Goal: Task Accomplishment & Management: Complete application form

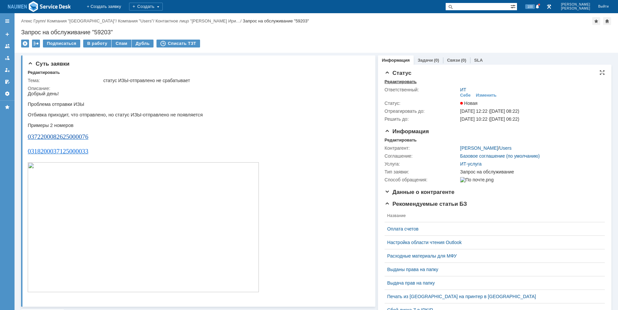
click at [399, 82] on div "Редактировать" at bounding box center [401, 81] width 32 height 5
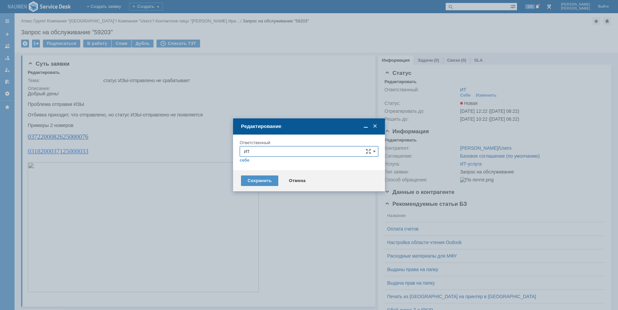
click at [254, 150] on input "ИТ" at bounding box center [309, 151] width 139 height 11
click at [248, 229] on span "АСУ" at bounding box center [309, 228] width 130 height 5
click at [268, 178] on div "Сохранить" at bounding box center [259, 181] width 37 height 11
type input "АСУ"
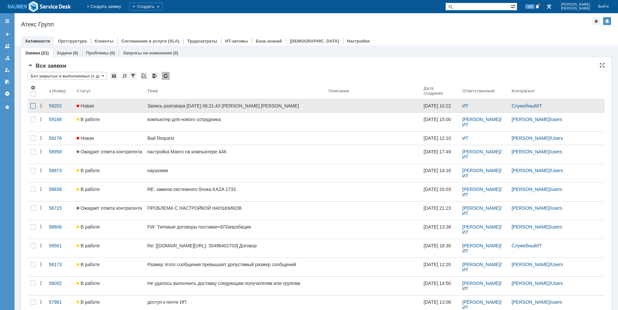
click at [34, 107] on div at bounding box center [32, 105] width 5 height 5
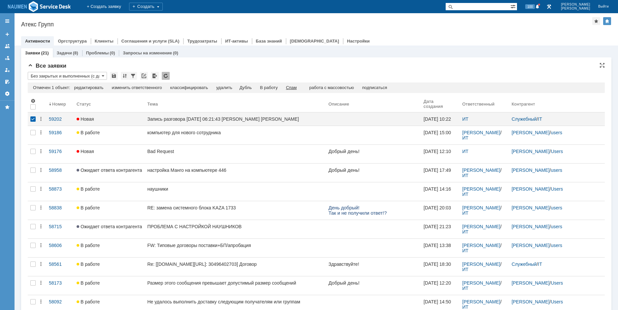
click at [297, 86] on div "Спам" at bounding box center [291, 87] width 11 height 5
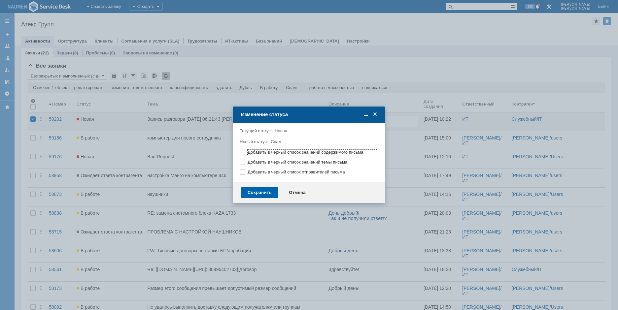
click at [272, 190] on div "Сохранить" at bounding box center [259, 193] width 37 height 11
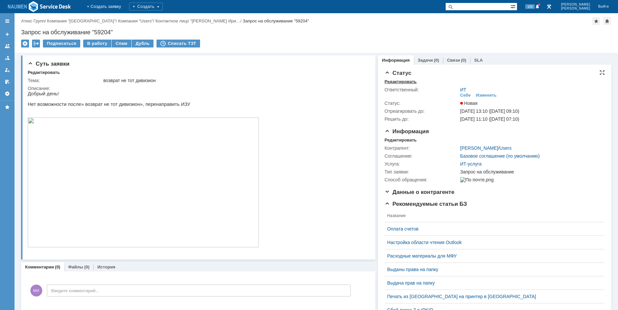
click at [393, 81] on div "Редактировать" at bounding box center [401, 81] width 32 height 5
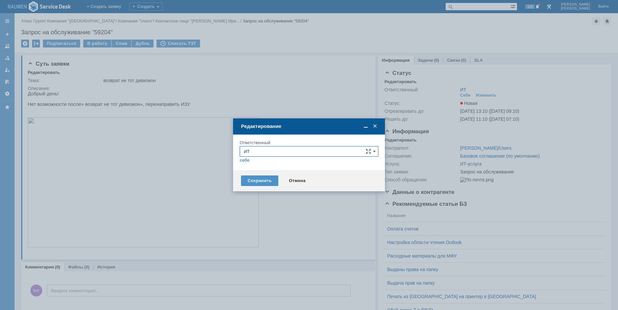
click at [305, 152] on input "ИТ" at bounding box center [309, 151] width 139 height 11
click at [254, 224] on div "АСУ" at bounding box center [309, 229] width 138 height 11
click at [259, 181] on div "Сохранить" at bounding box center [259, 181] width 37 height 11
type input "АСУ"
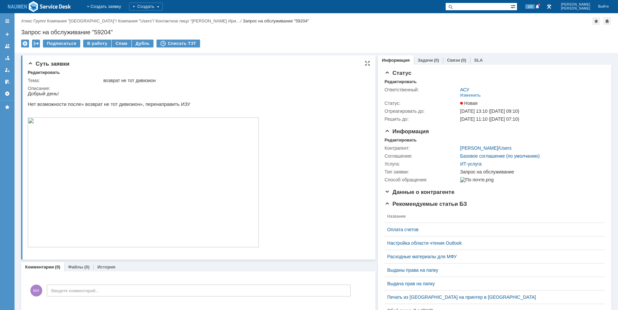
click at [126, 183] on img at bounding box center [143, 183] width 231 height 130
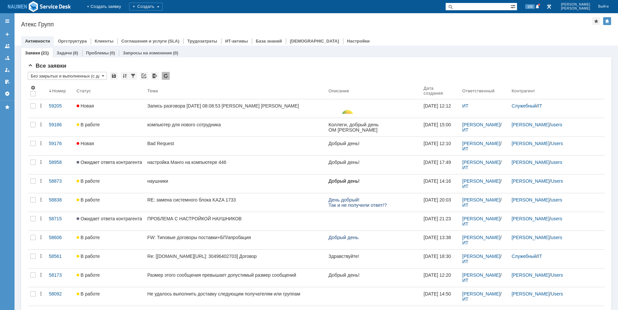
click at [117, 24] on div "Атекс Групп" at bounding box center [306, 24] width 571 height 7
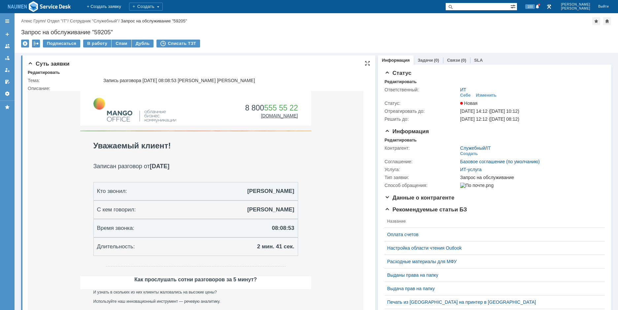
click at [53, 68] on div "Суть заявки Редактировать Тема: Запись разговора [DATE] 08:08:53 [PERSON_NAME] …" at bounding box center [198, 281] width 354 height 453
click at [53, 70] on div "Редактировать" at bounding box center [44, 72] width 32 height 5
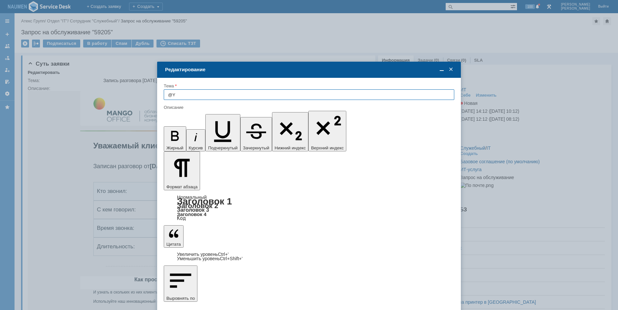
type input "@"
type input ""Не указано ФИО подписанта" ЭДО"
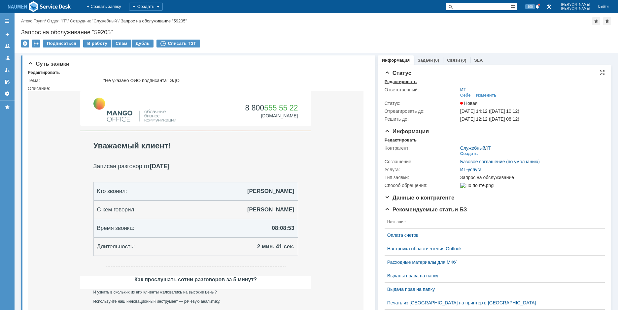
click at [406, 81] on div "Редактировать" at bounding box center [401, 81] width 32 height 5
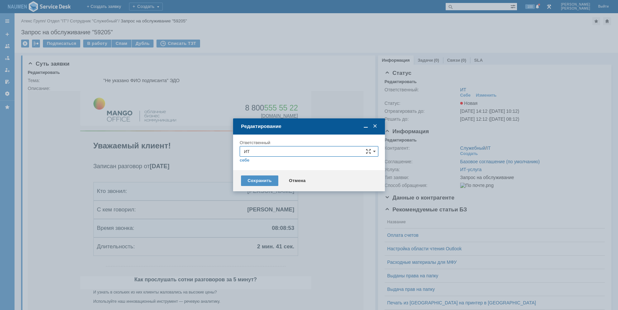
click at [272, 145] on div "Ответственный" at bounding box center [309, 143] width 139 height 6
click at [272, 148] on input "ИТ" at bounding box center [309, 151] width 139 height 11
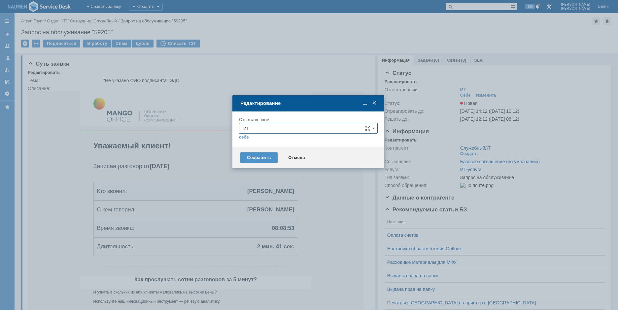
drag, startPoint x: 292, startPoint y: 129, endPoint x: 277, endPoint y: 106, distance: 27.5
click at [277, 106] on div "Редактирование" at bounding box center [308, 104] width 137 height 8
type input "ИТ"
click at [401, 140] on div at bounding box center [309, 155] width 618 height 310
click at [299, 159] on div "Отмена" at bounding box center [297, 158] width 30 height 11
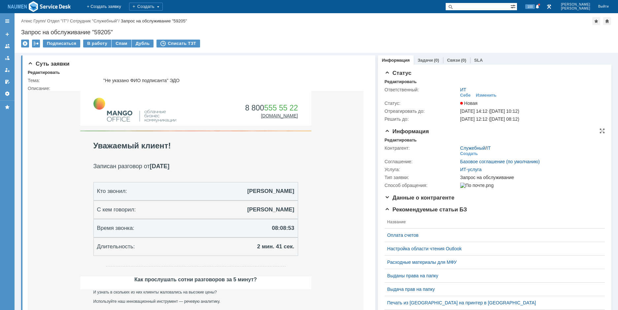
click at [402, 143] on div "Контрагент: Служебный / IT Создать Соглашение: Базовое соглашение (по умолчанию…" at bounding box center [495, 166] width 220 height 47
click at [402, 142] on div "Редактировать Контрагент: Служебный / IT Создать Соглашение: Базовое соглашение…" at bounding box center [495, 164] width 220 height 52
click at [388, 140] on div "Редактировать" at bounding box center [401, 140] width 32 height 5
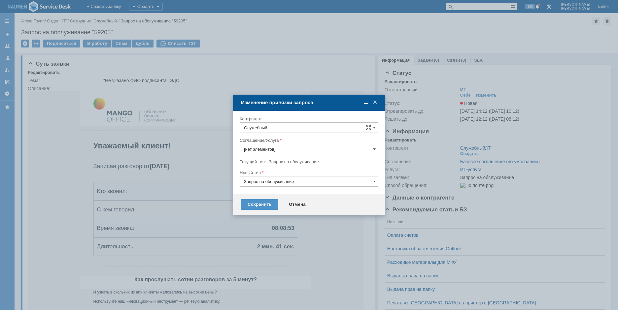
type input "ИТ-услуга"
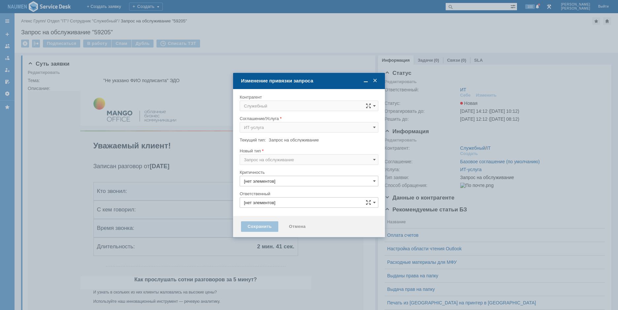
type input "ИТ"
type input "3. Низкая"
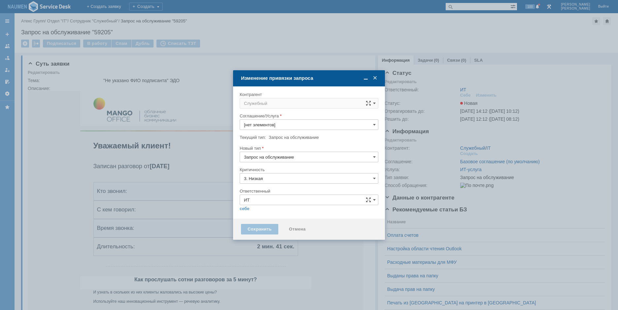
type input "ИТ-услуга"
type input "[не указано]"
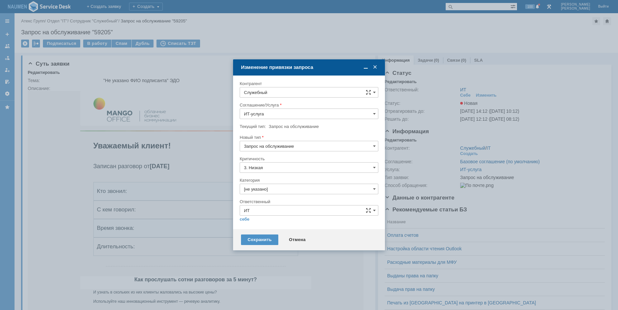
click at [288, 93] on input "Служебный" at bounding box center [309, 92] width 139 height 11
click at [293, 151] on span "Павленко Николай" at bounding box center [285, 152] width 35 height 5
type input "Павленко Николай"
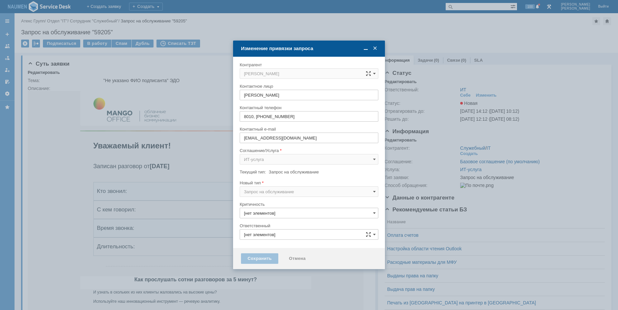
type input "ИТ"
type input "3. Низкая"
type input "[не указано]"
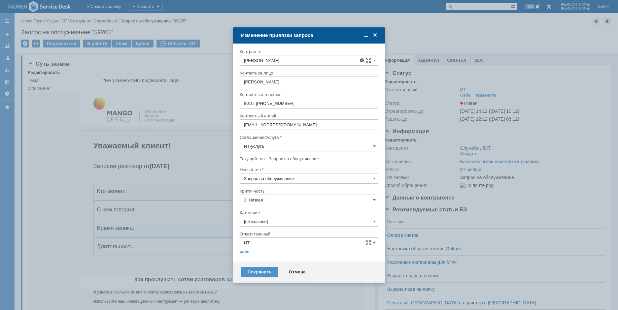
click at [293, 153] on span "Павленко Евгения" at bounding box center [285, 153] width 35 height 5
type input "Павленко Евгения"
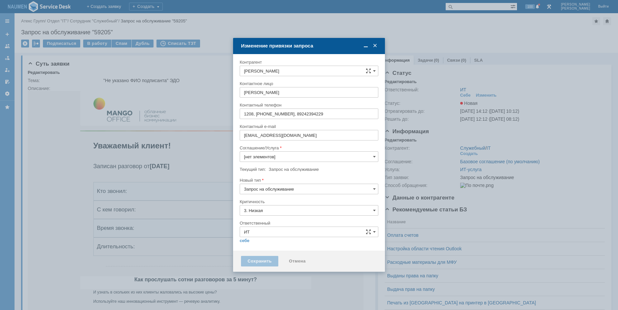
type input "[не указано]"
type input "ИТ-услуга"
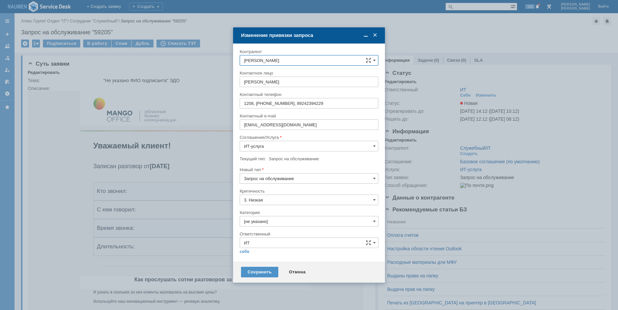
click at [282, 179] on input "Запрос на обслуживание" at bounding box center [309, 178] width 139 height 11
click at [256, 213] on span "Инцидент" at bounding box center [309, 212] width 130 height 5
type input "Инцидент"
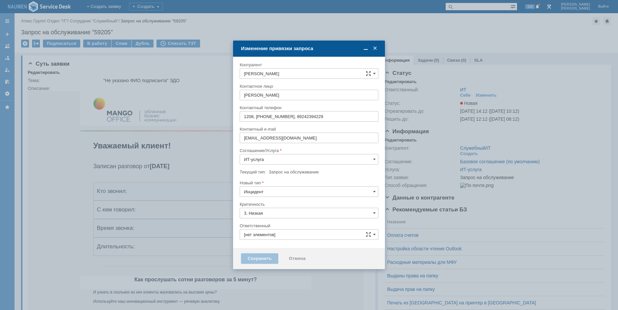
type input "ИТ"
type input "[не указано]"
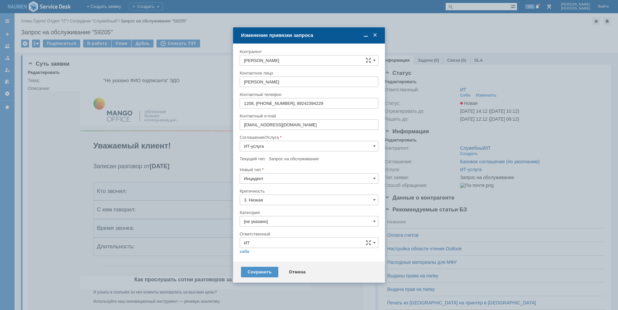
type input "Инцидент"
click at [267, 219] on input "[не указано]" at bounding box center [309, 221] width 139 height 11
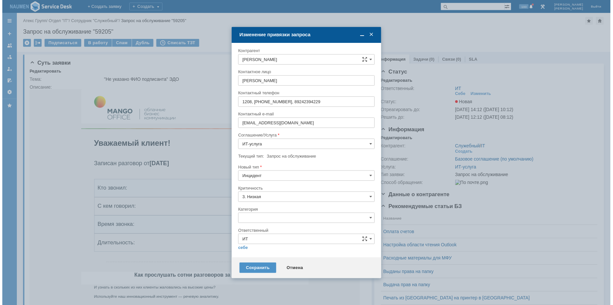
scroll to position [11, 0]
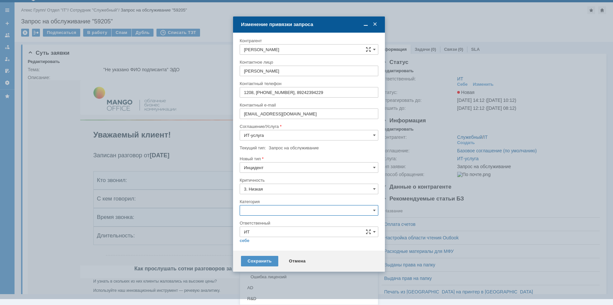
click at [267, 266] on span "Не запускается 1С" at bounding box center [309, 266] width 130 height 5
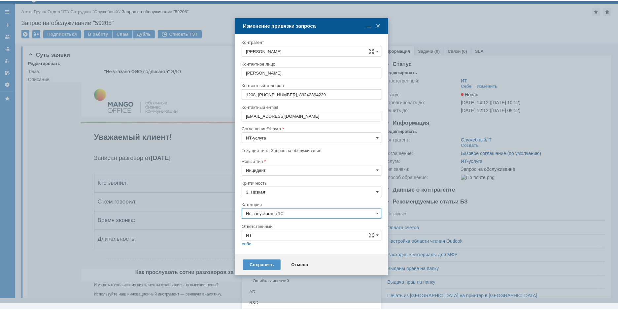
scroll to position [0, 0]
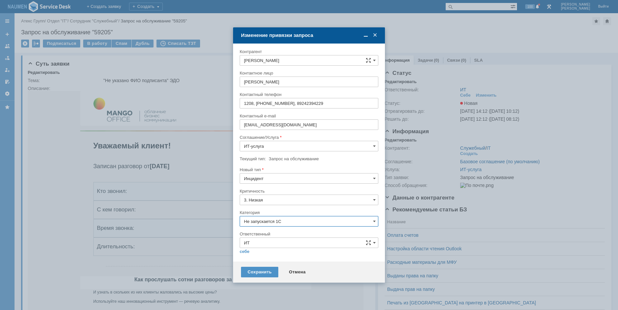
click at [261, 224] on input "Не запускается 1С" at bounding box center [309, 221] width 139 height 11
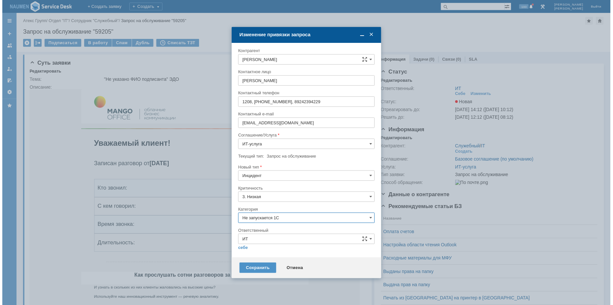
scroll to position [11, 0]
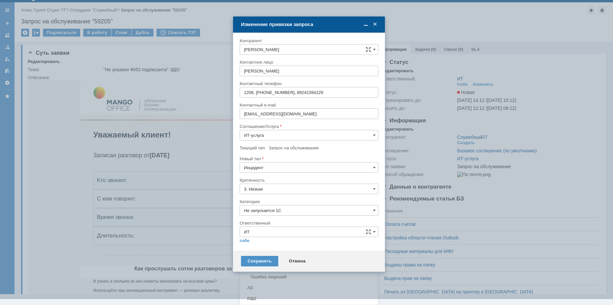
click at [277, 244] on span "Внутренние ошибки 1С" at bounding box center [309, 244] width 130 height 5
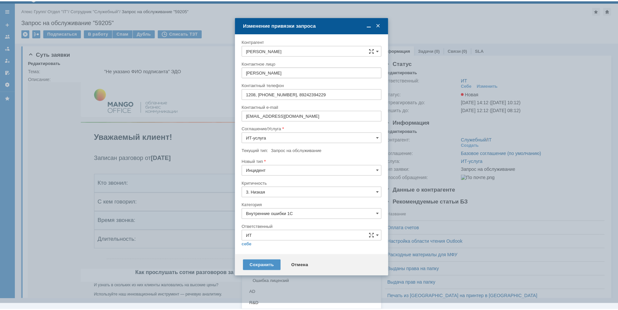
scroll to position [0, 0]
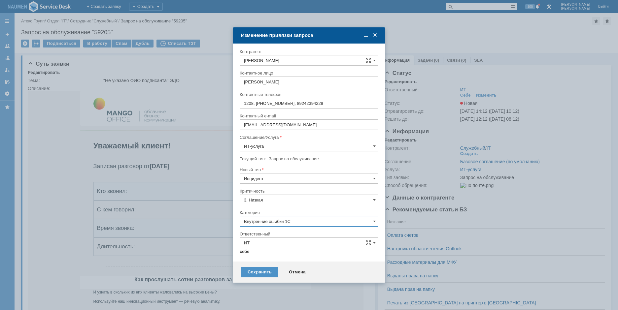
type input "Внутренние ошибки 1С"
click at [246, 251] on link "себе" at bounding box center [245, 251] width 10 height 5
type input "[PERSON_NAME]"
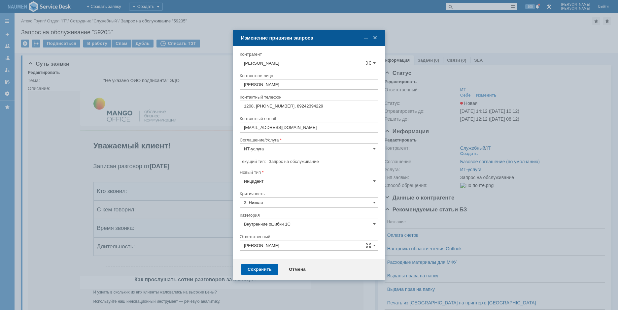
click at [262, 273] on div "Сохранить" at bounding box center [259, 269] width 37 height 11
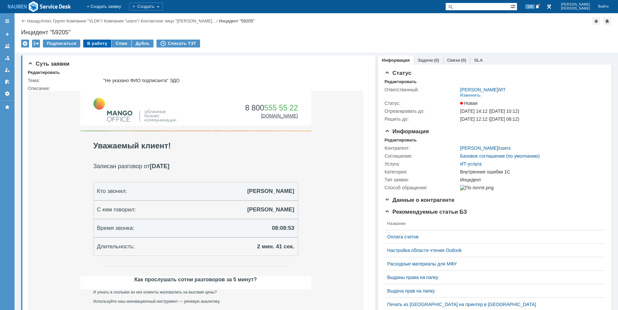
click at [89, 46] on div "В работу" at bounding box center [97, 44] width 28 height 8
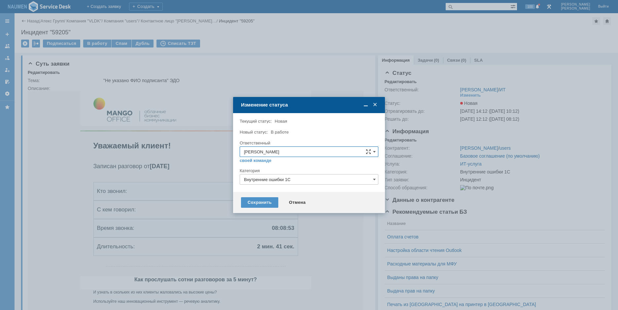
click at [268, 208] on div "Сохранить Отмена" at bounding box center [309, 202] width 152 height 21
click at [266, 204] on div "Сохранить" at bounding box center [259, 202] width 37 height 11
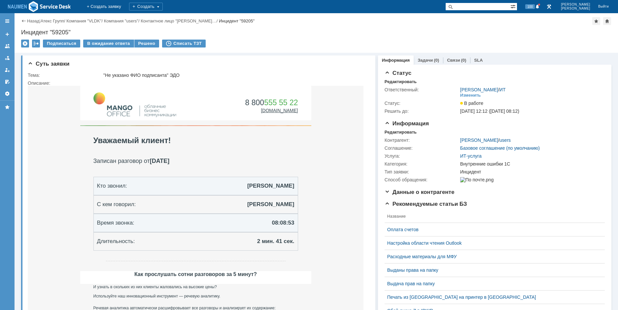
click at [148, 39] on div "Назад | Атекс Групп / Компания "VLDK" / Компания "users" / Контактное лицо "Пав…" at bounding box center [316, 33] width 603 height 40
click at [145, 48] on td "Решено" at bounding box center [146, 44] width 25 height 9
click at [145, 47] on div "Решено" at bounding box center [146, 44] width 25 height 8
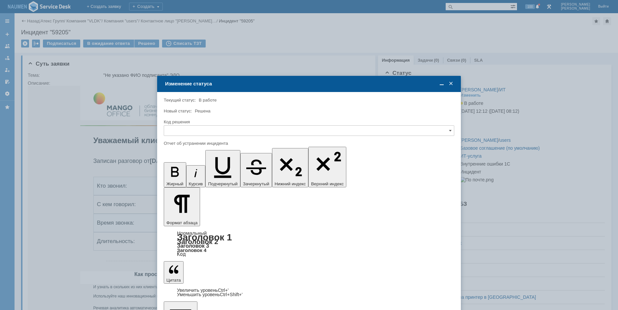
click at [282, 137] on div at bounding box center [309, 138] width 291 height 5
drag, startPoint x: 280, startPoint y: 134, endPoint x: 275, endPoint y: 135, distance: 4.7
click at [279, 134] on input "text" at bounding box center [309, 130] width 291 height 11
click at [173, 176] on span "Решено" at bounding box center [309, 175] width 282 height 5
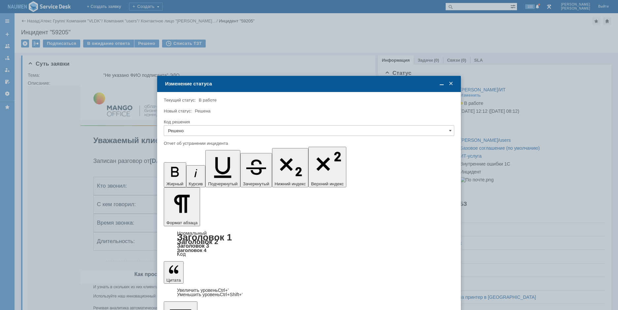
type input "Решено"
drag, startPoint x: 314, startPoint y: 1944, endPoint x: 252, endPoint y: 1935, distance: 62.3
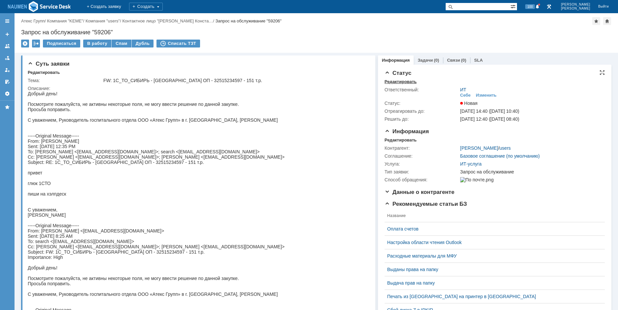
click at [391, 82] on div "Редактировать" at bounding box center [401, 81] width 32 height 5
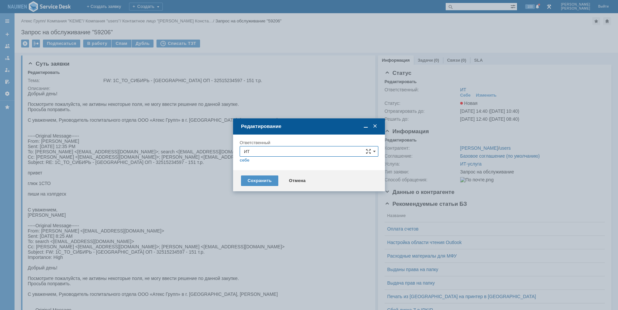
click at [285, 153] on input "ИТ" at bounding box center [309, 151] width 139 height 11
click at [255, 230] on span "АСУ" at bounding box center [309, 228] width 130 height 5
click at [261, 180] on div "Сохранить" at bounding box center [259, 181] width 37 height 11
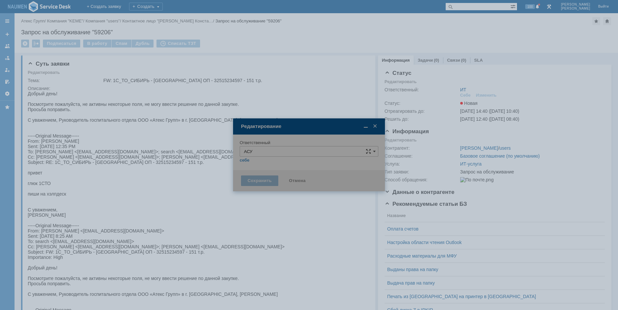
type input "АСУ"
